Goal: Information Seeking & Learning: Learn about a topic

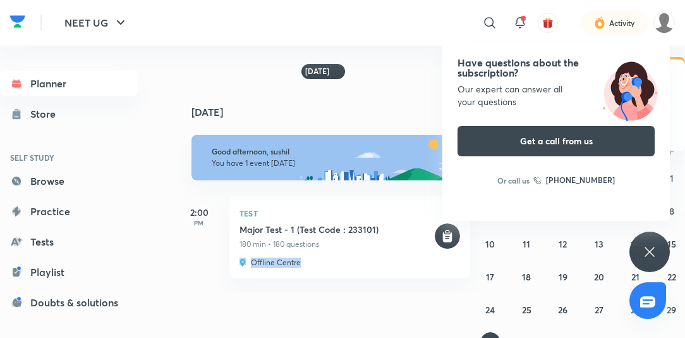
drag, startPoint x: 241, startPoint y: 312, endPoint x: 513, endPoint y: 312, distance: 272.4
click at [513, 312] on div "Planner Store SELF STUDY Browse Practice Tests Playlist Doubts & solutions Note…" at bounding box center [342, 187] width 685 height 282
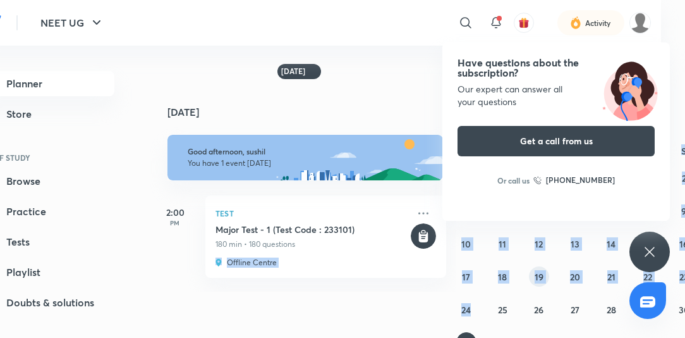
scroll to position [0, 35]
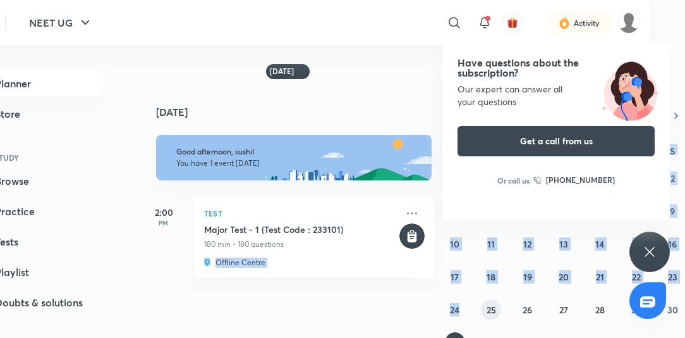
click at [490, 302] on button "25" at bounding box center [491, 309] width 20 height 20
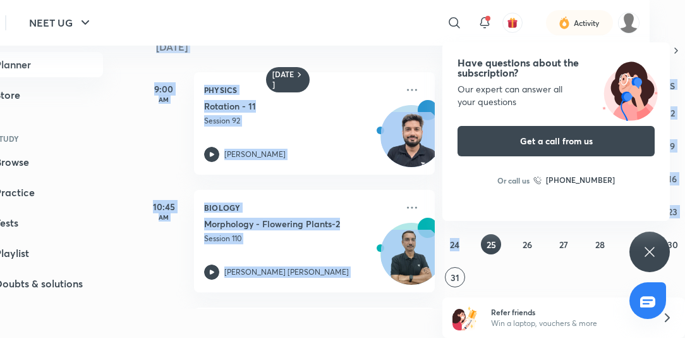
scroll to position [28, 35]
click at [453, 281] on abbr "31" at bounding box center [455, 278] width 9 height 12
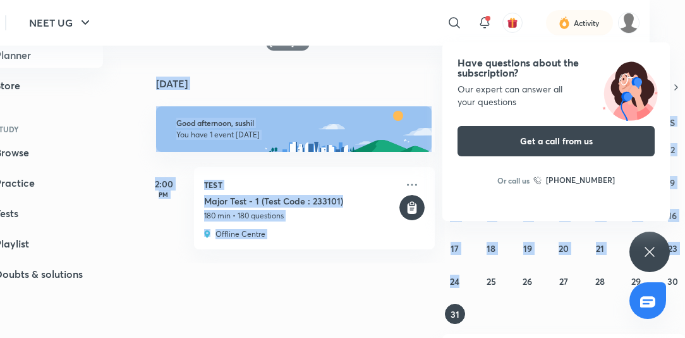
click at [644, 257] on icon at bounding box center [649, 251] width 15 height 15
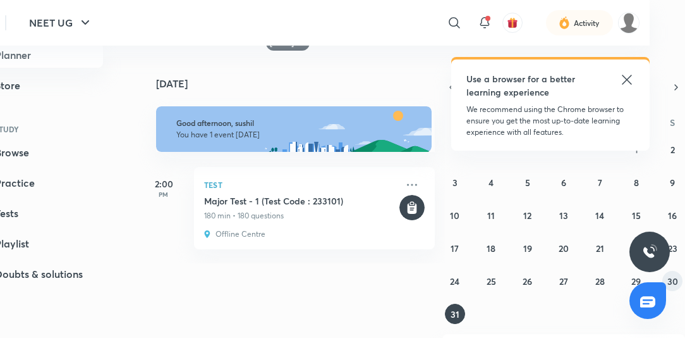
click at [670, 276] on abbr "30" at bounding box center [672, 281] width 11 height 12
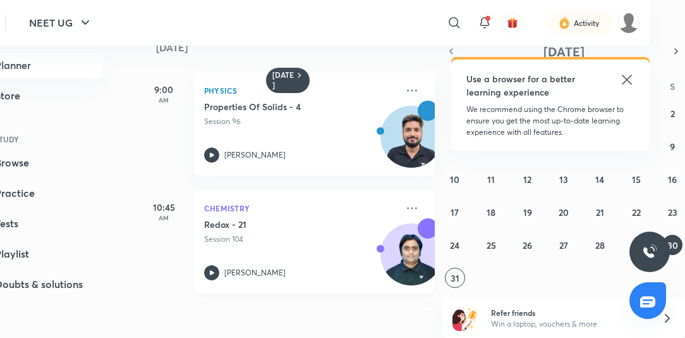
click at [353, 224] on h5 "Redox - 21" at bounding box center [282, 224] width 157 height 13
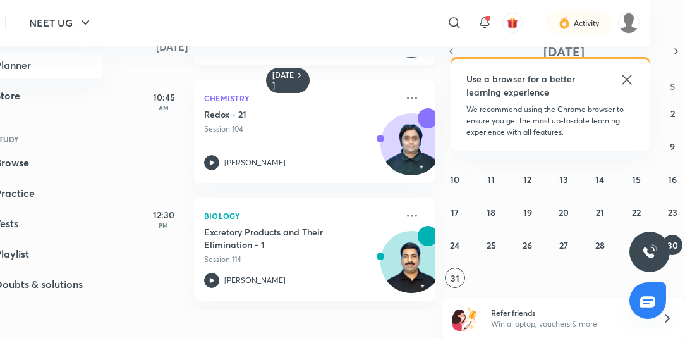
scroll to position [111, 0]
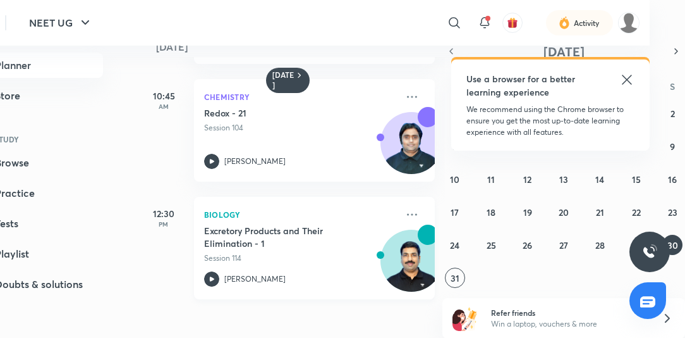
click at [271, 246] on h5 "Excretory Products and Their Elimination - 1" at bounding box center [282, 236] width 157 height 25
click at [406, 265] on img at bounding box center [411, 266] width 61 height 61
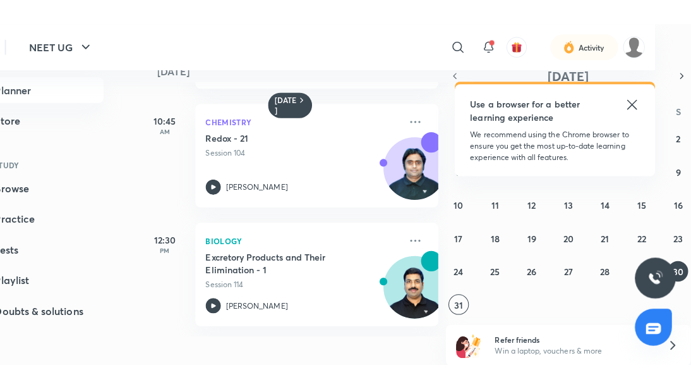
scroll to position [70, 0]
